Goal: Task Accomplishment & Management: Use online tool/utility

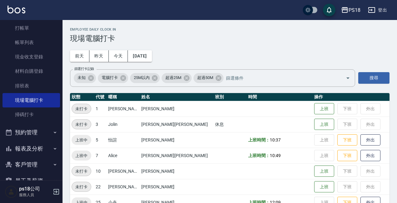
scroll to position [31, 0]
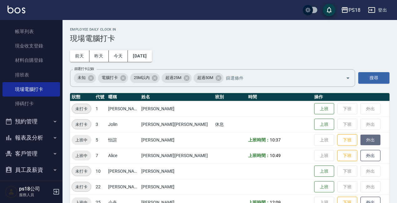
click at [360, 139] on button "外出" at bounding box center [370, 140] width 20 height 11
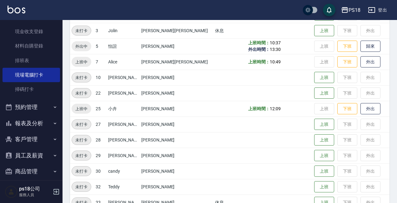
scroll to position [52, 0]
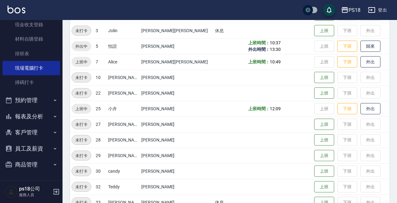
click at [35, 120] on button "報表及分析" at bounding box center [30, 116] width 57 height 16
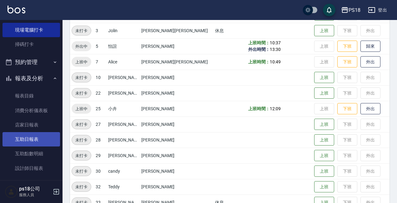
scroll to position [146, 0]
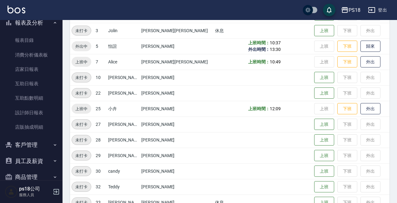
click at [27, 160] on button "員工及薪資" at bounding box center [30, 161] width 57 height 16
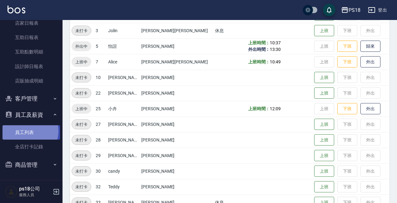
click at [29, 131] on link "員工列表" at bounding box center [30, 132] width 57 height 14
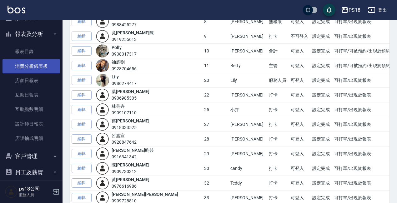
scroll to position [130, 0]
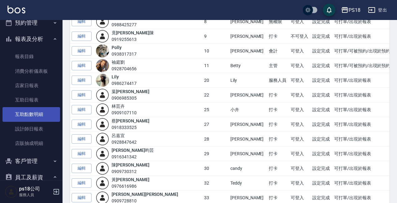
click at [40, 113] on link "互助點數明細" at bounding box center [30, 114] width 57 height 14
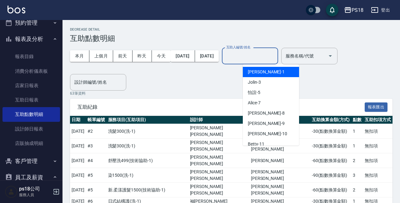
click at [267, 59] on input "互助人編號/姓名" at bounding box center [250, 56] width 51 height 11
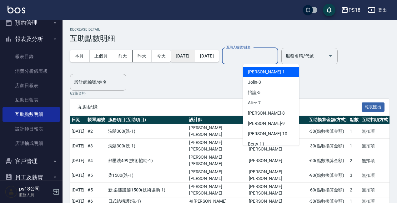
click at [180, 56] on button "[DATE]" at bounding box center [183, 56] width 24 height 12
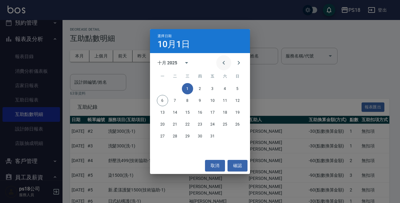
click at [223, 62] on icon "Previous month" at bounding box center [223, 62] width 7 height 7
click at [268, 75] on div "選擇日期 [DATE] 九月 2025 一 二 三 四 五 六 日 1 2 3 4 5 6 7 8 9 10 11 12 13 14 15 16 17 18 …" at bounding box center [200, 101] width 400 height 203
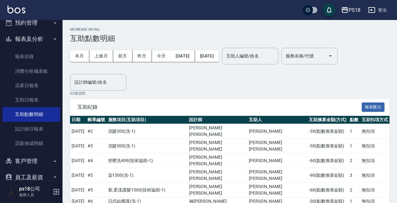
click at [195, 49] on div "本月 上個月 [DATE] [DATE] [DATE] [DATE] [DATE]" at bounding box center [144, 56] width 149 height 27
click at [195, 52] on button "[DATE]" at bounding box center [183, 56] width 24 height 12
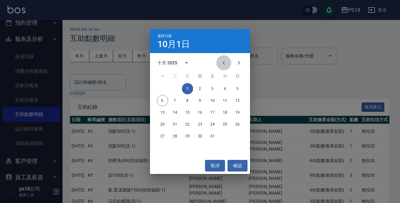
click at [224, 62] on icon "Previous month" at bounding box center [223, 63] width 2 height 4
click at [162, 87] on button "1" at bounding box center [162, 88] width 11 height 11
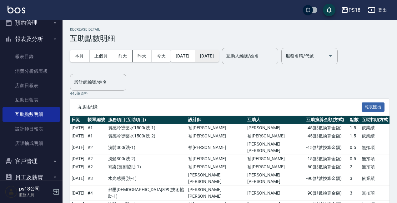
click at [219, 58] on button "[DATE]" at bounding box center [207, 56] width 24 height 12
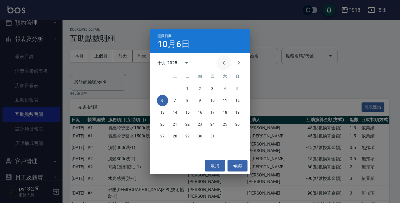
click at [224, 63] on icon "Previous month" at bounding box center [223, 62] width 7 height 7
click at [176, 137] on button "30" at bounding box center [174, 136] width 11 height 11
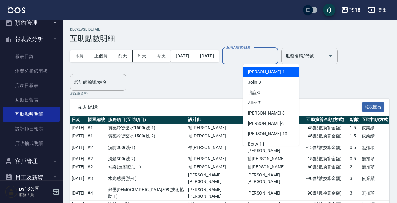
click at [275, 59] on input "互助人編號/姓名" at bounding box center [250, 56] width 51 height 11
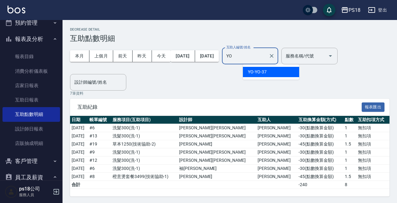
type input "Y"
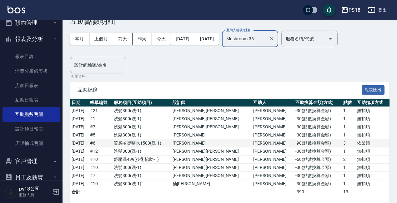
scroll to position [25, 0]
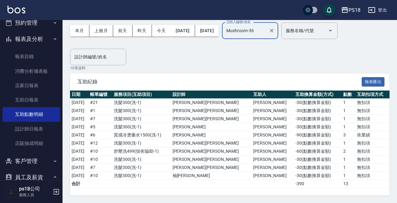
click at [278, 30] on div "Mushroom-36 互助人編號/姓名" at bounding box center [250, 30] width 56 height 17
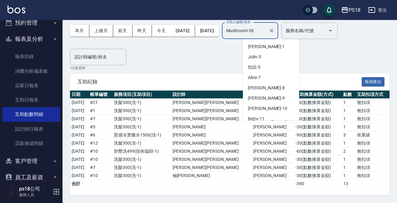
scroll to position [117, 0]
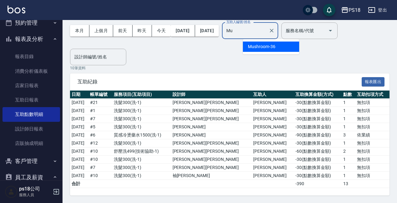
type input "M"
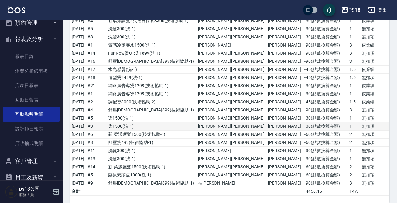
scroll to position [683, 0]
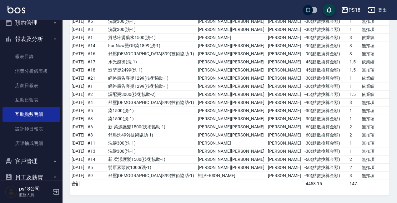
type input "小卉-25"
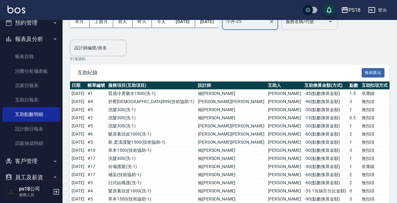
scroll to position [0, 0]
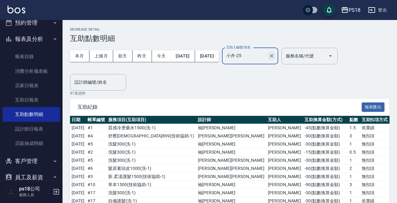
click at [274, 56] on icon "Clear" at bounding box center [271, 56] width 6 height 6
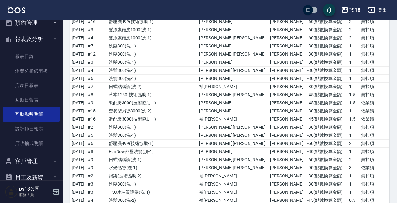
scroll to position [326, 0]
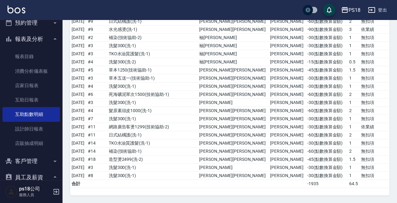
type input "[PERSON_NAME]-33"
